Goal: Task Accomplishment & Management: Use online tool/utility

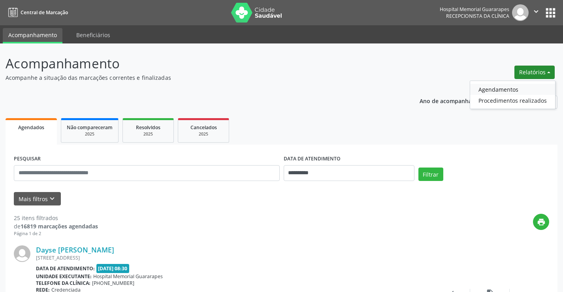
click at [491, 89] on link "Agendamentos" at bounding box center [512, 89] width 85 height 11
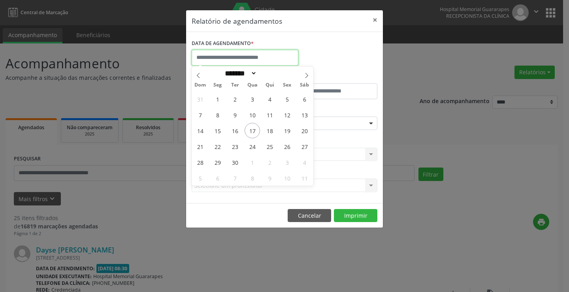
drag, startPoint x: 260, startPoint y: 65, endPoint x: 260, endPoint y: 60, distance: 5.2
click at [260, 65] on input "text" at bounding box center [245, 58] width 107 height 16
click at [256, 128] on span "17" at bounding box center [252, 130] width 15 height 15
type input "**********"
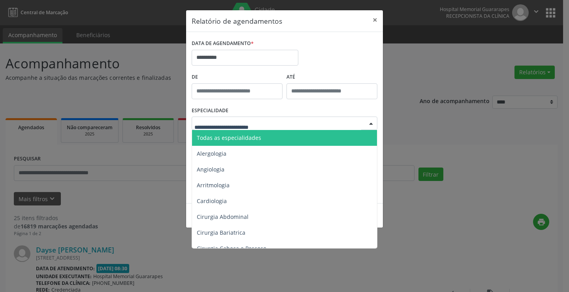
click at [267, 140] on span "Todas as especialidades" at bounding box center [285, 138] width 186 height 16
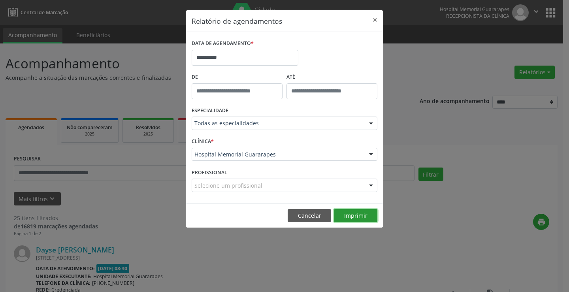
click at [365, 216] on button "Imprimir" at bounding box center [355, 215] width 43 height 13
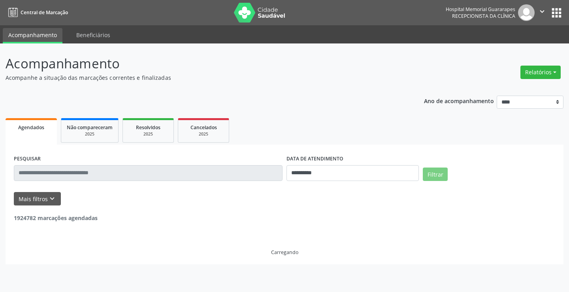
click at [545, 68] on button "Relatórios" at bounding box center [540, 72] width 40 height 13
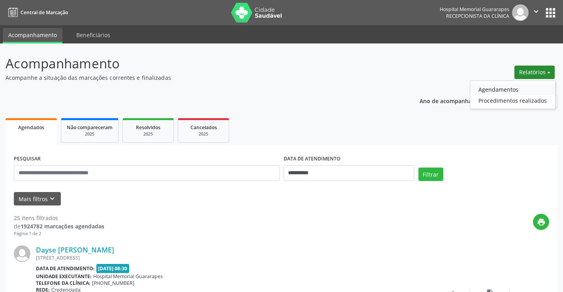
click at [509, 86] on link "Agendamentos" at bounding box center [512, 89] width 85 height 11
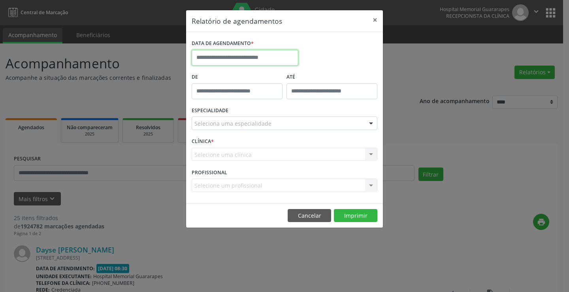
click at [248, 56] on input "text" at bounding box center [245, 58] width 107 height 16
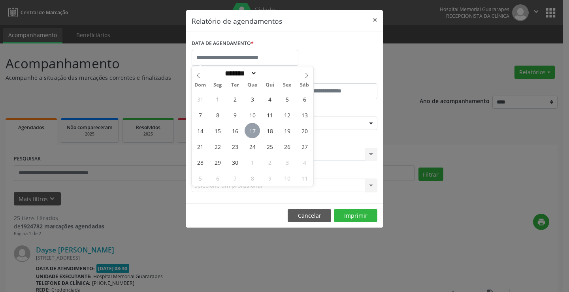
click at [253, 127] on span "17" at bounding box center [252, 130] width 15 height 15
type input "**********"
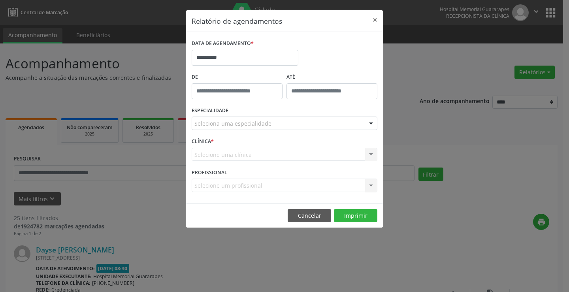
drag, startPoint x: 289, startPoint y: 122, endPoint x: 288, endPoint y: 126, distance: 4.0
click at [289, 122] on div "Seleciona uma especialidade" at bounding box center [285, 123] width 186 height 13
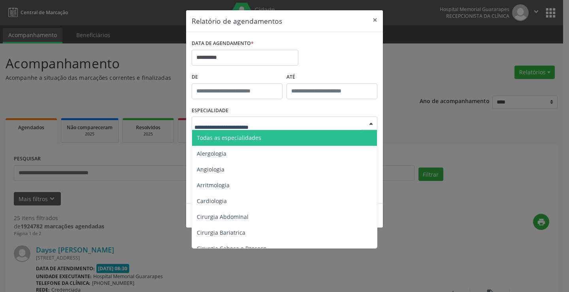
click at [287, 133] on span "Todas as especialidades" at bounding box center [285, 138] width 186 height 16
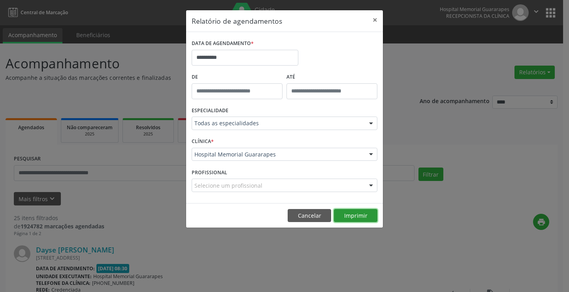
click at [356, 213] on button "Imprimir" at bounding box center [355, 215] width 43 height 13
